Goal: Contribute content

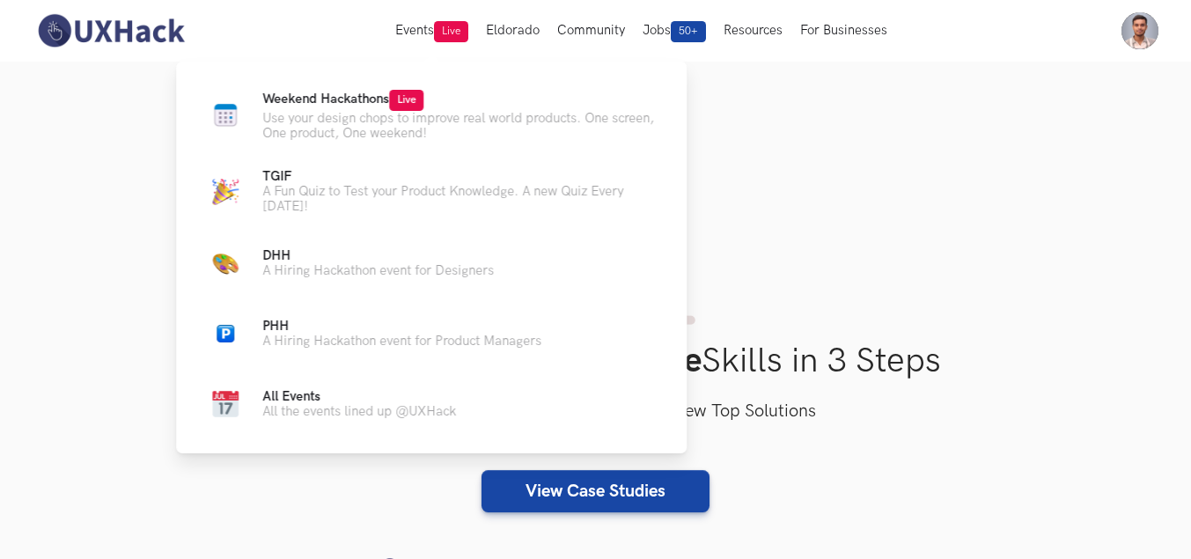
click at [383, 86] on div "Weekend Hackathons Live Use your design chops to improve real world products. O…" at bounding box center [431, 258] width 511 height 392
click at [378, 97] on span "Weekend Hackathons Live" at bounding box center [342, 99] width 161 height 15
click at [330, 103] on span "Weekend Hackathons Live" at bounding box center [342, 99] width 161 height 15
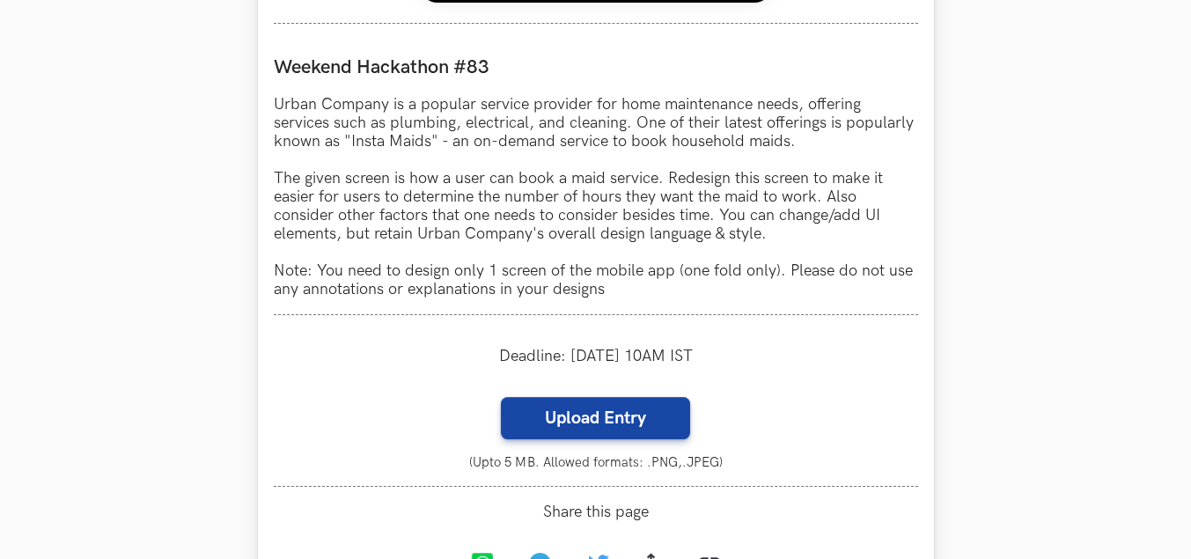
scroll to position [1761, 0]
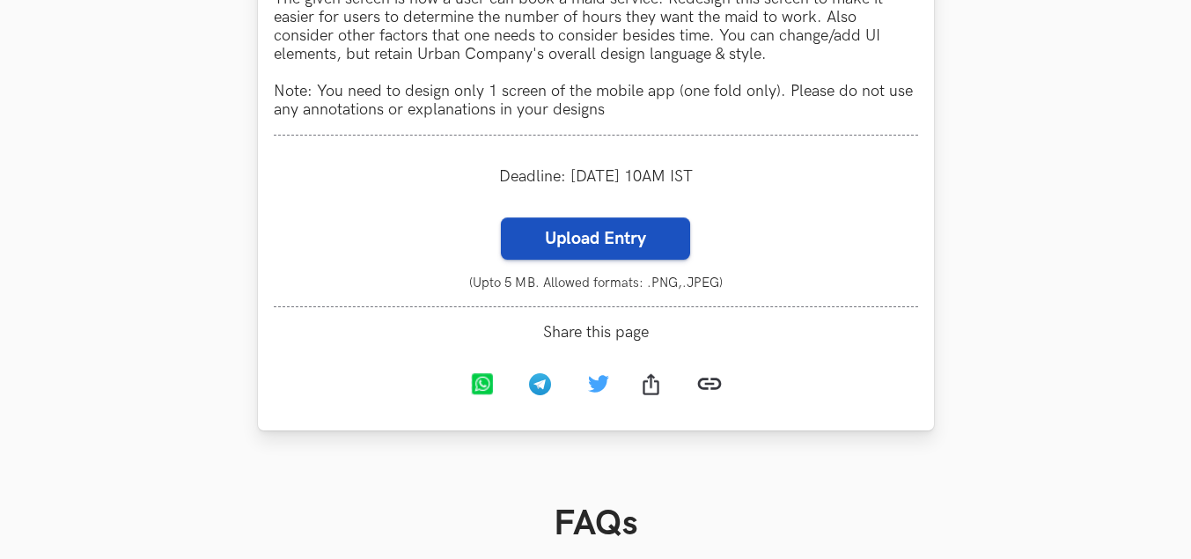
click at [607, 243] on label "Upload Entry" at bounding box center [595, 239] width 189 height 42
click at [501, 218] on input "Upload Entry" at bounding box center [500, 217] width 1 height 1
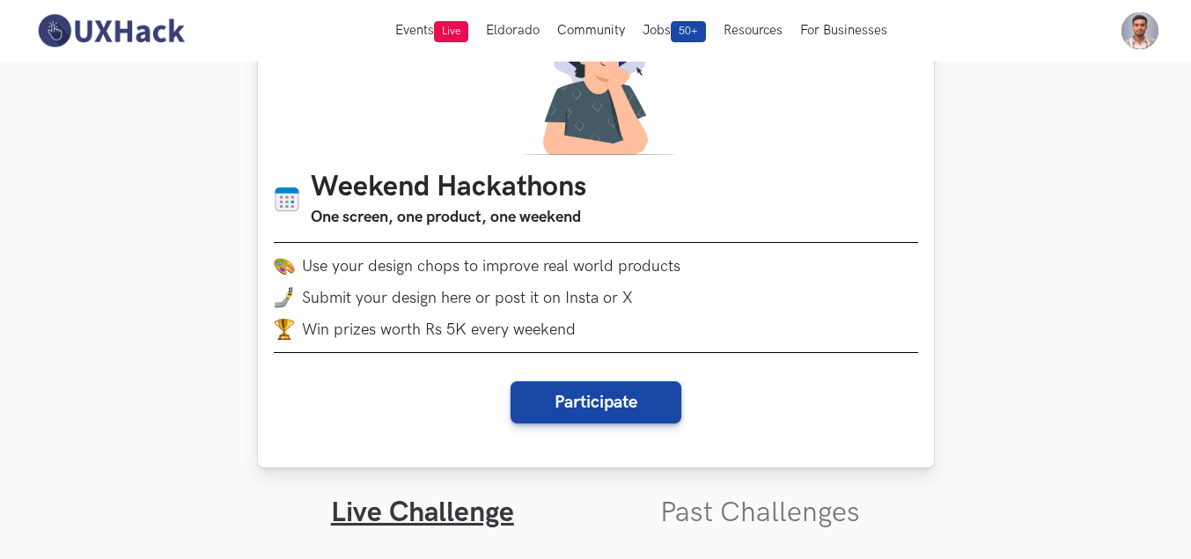
scroll to position [0, 0]
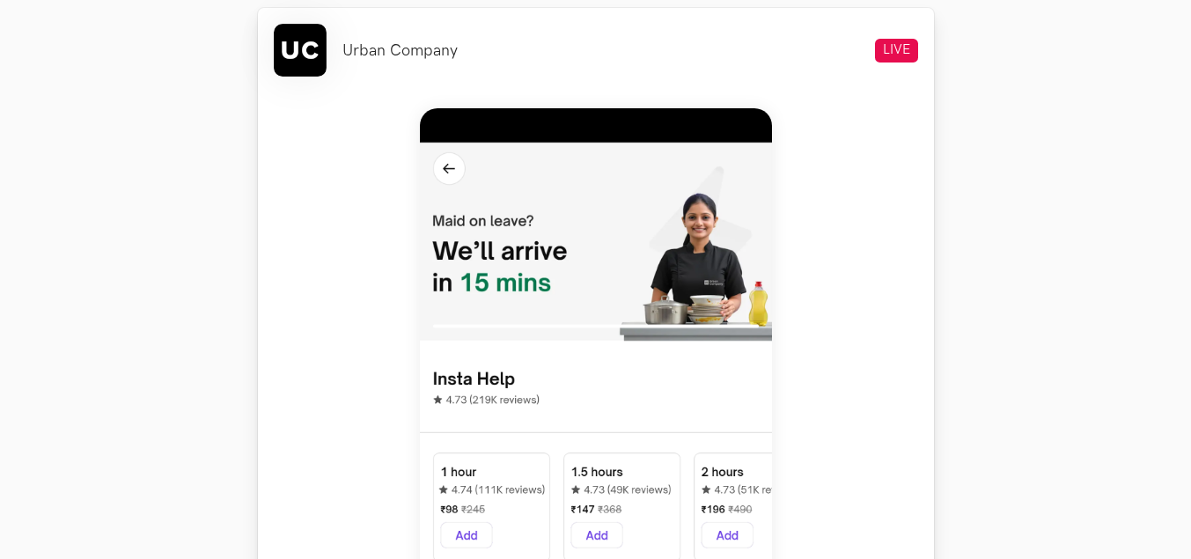
scroll to position [793, 0]
